Goal: Find specific page/section: Find specific page/section

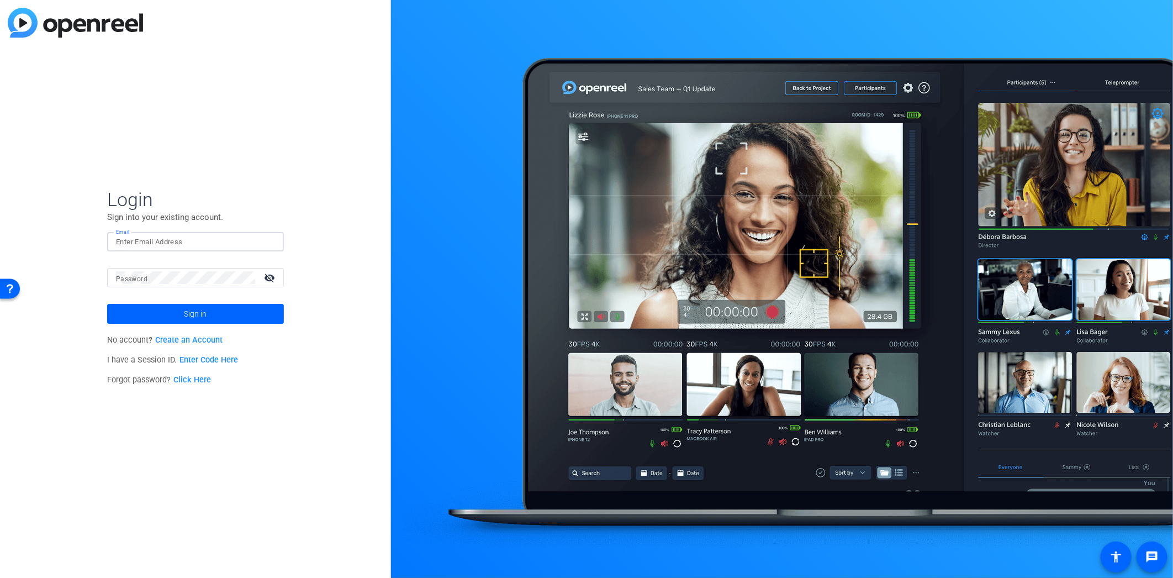
click at [235, 242] on input "Email" at bounding box center [195, 241] width 159 height 13
click at [210, 235] on input "Email" at bounding box center [195, 241] width 159 height 13
paste input "[PERSON_NAME][EMAIL_ADDRESS][PERSON_NAME][DOMAIN_NAME]"
type input "[PERSON_NAME][EMAIL_ADDRESS][PERSON_NAME][DOMAIN_NAME]"
click at [196, 308] on span "Sign in" at bounding box center [195, 314] width 23 height 28
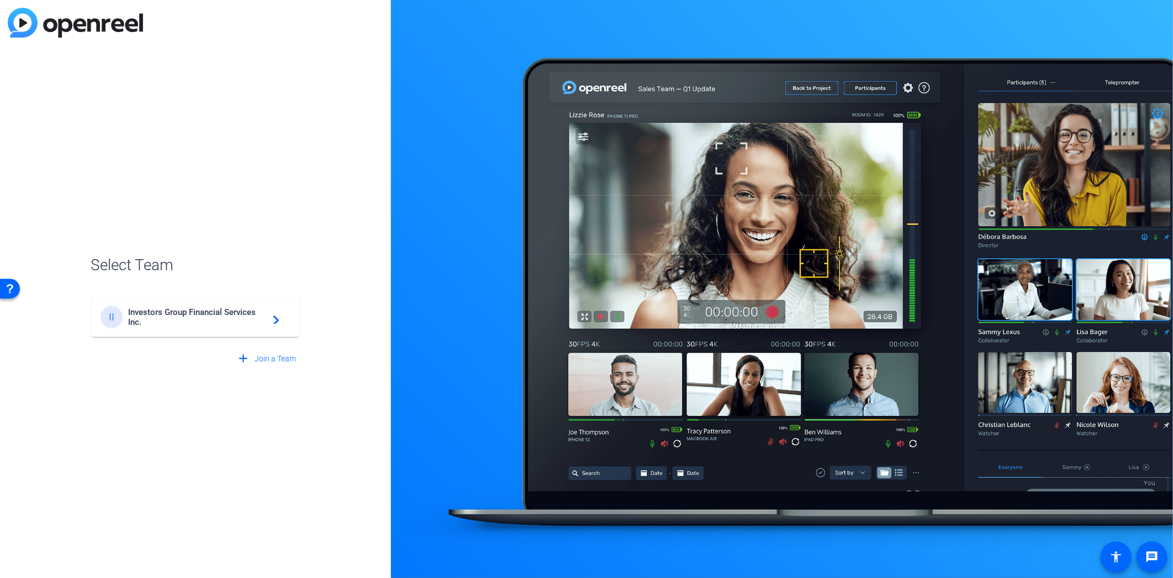
click at [196, 308] on span "Investors Group Financial Services Inc." at bounding box center [197, 317] width 138 height 20
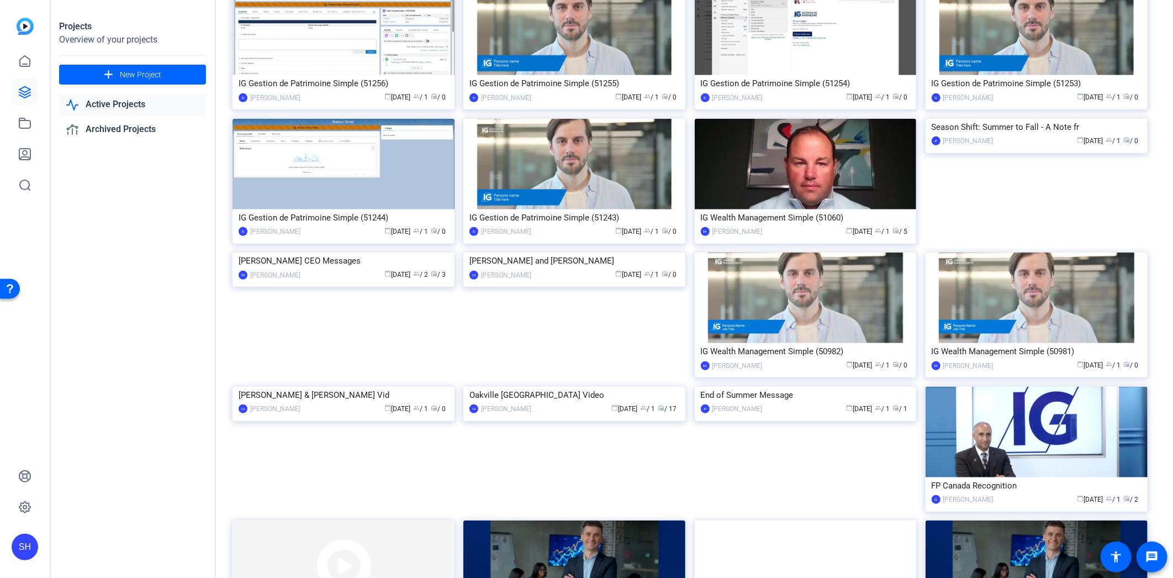
scroll to position [368, 0]
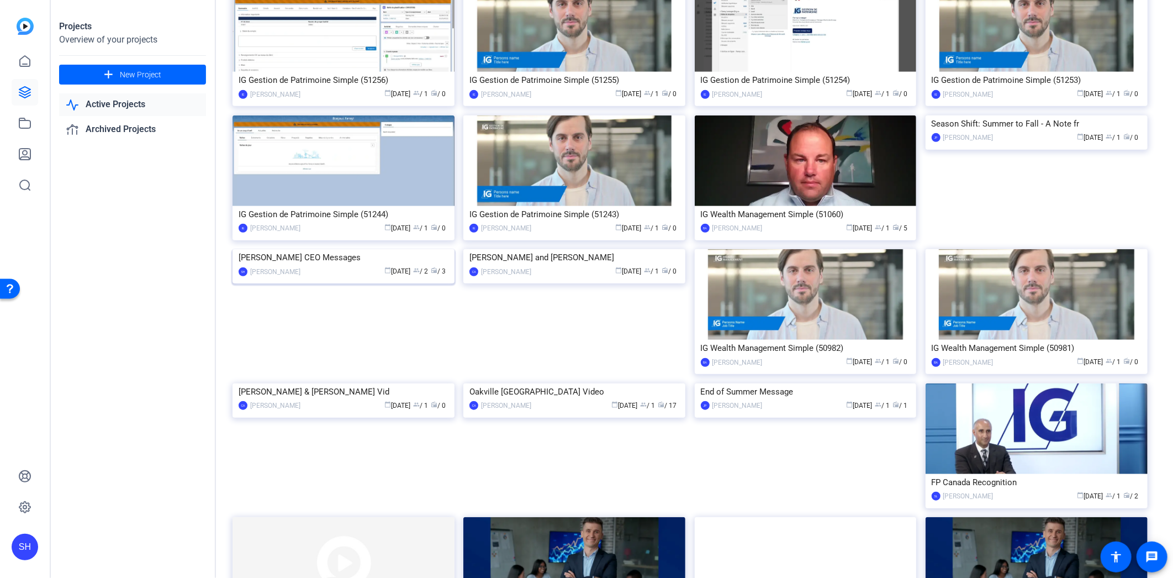
click at [377, 249] on img at bounding box center [343, 249] width 222 height 0
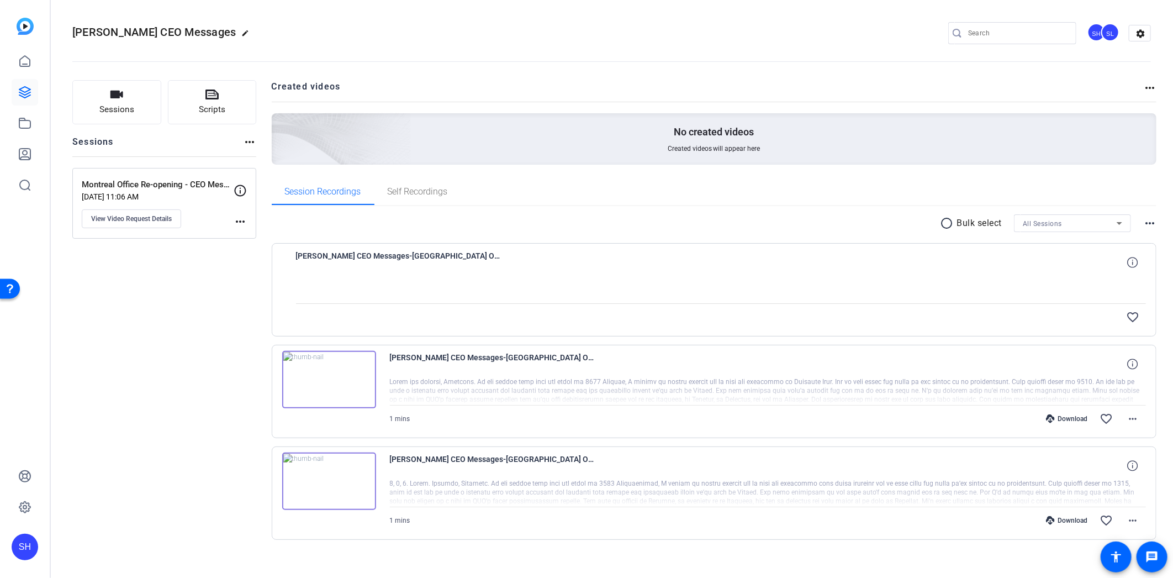
drag, startPoint x: 583, startPoint y: 282, endPoint x: 488, endPoint y: 262, distance: 97.1
click at [583, 282] on div at bounding box center [721, 290] width 850 height 28
click at [470, 261] on span "[PERSON_NAME] CEO Messages-[GEOGRAPHIC_DATA] Office Re-opening - CEO Message-17…" at bounding box center [398, 262] width 204 height 27
click at [1127, 260] on icon at bounding box center [1132, 262] width 10 height 10
click at [1126, 260] on mat-icon "close" at bounding box center [1132, 263] width 13 height 14
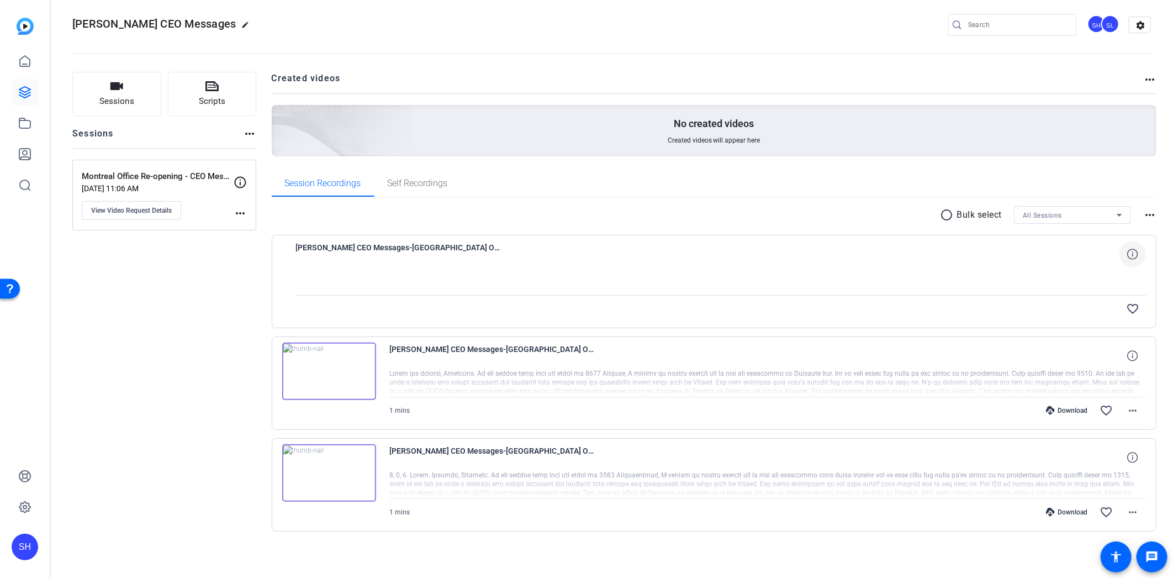
scroll to position [10, 0]
click at [1145, 213] on mat-icon "more_horiz" at bounding box center [1149, 213] width 13 height 13
click at [1141, 224] on span "View Archived Clips" at bounding box center [1110, 226] width 62 height 13
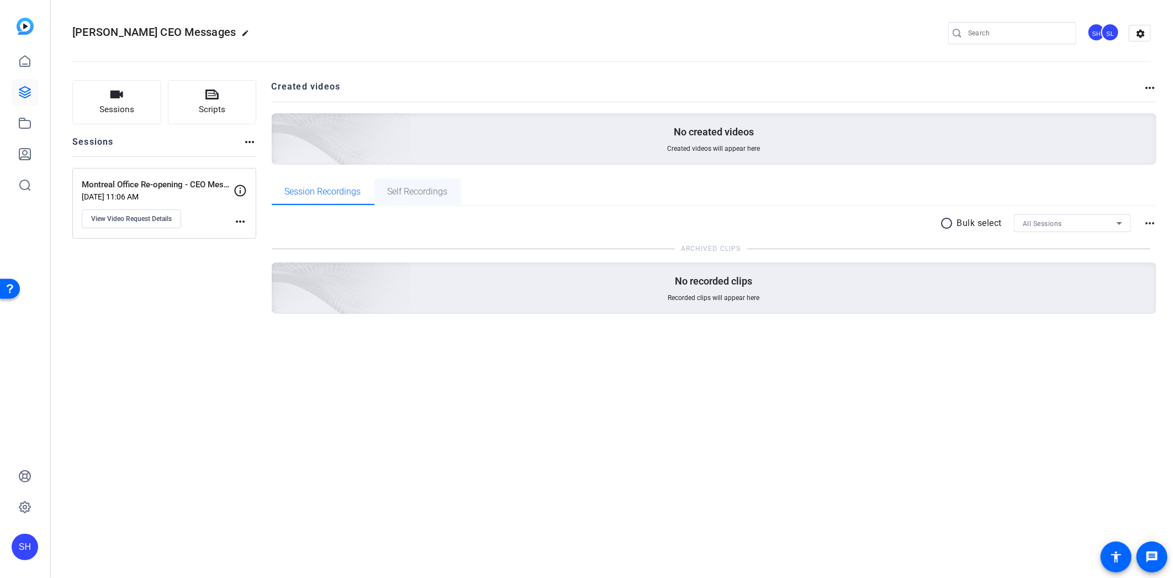
click at [411, 182] on span "Self Recordings" at bounding box center [418, 191] width 60 height 27
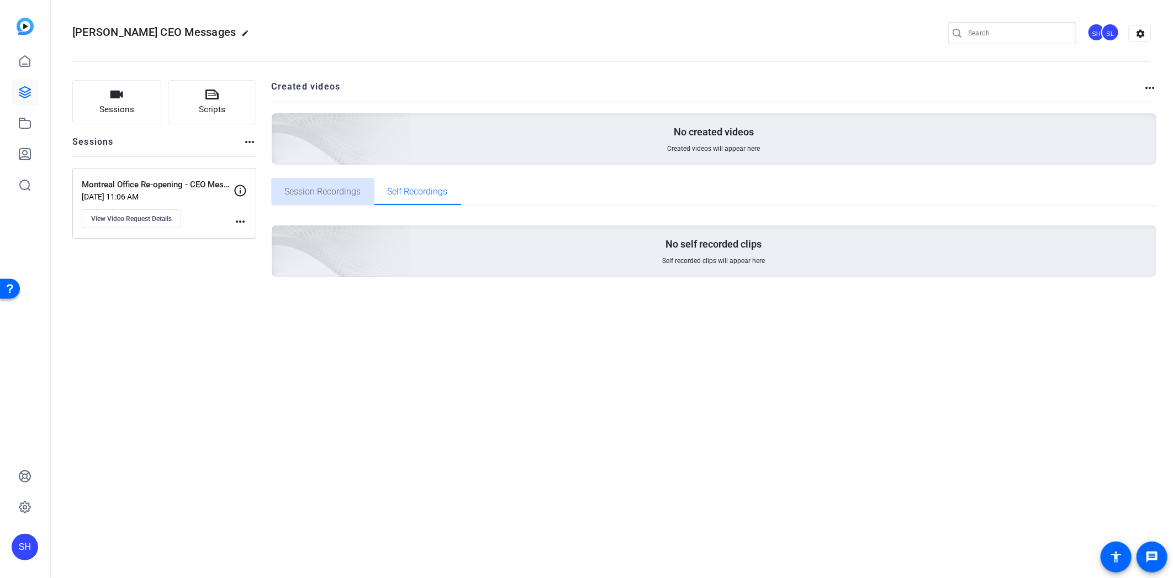
click at [336, 190] on span "Session Recordings" at bounding box center [323, 191] width 76 height 9
